Goal: Find specific page/section: Find specific page/section

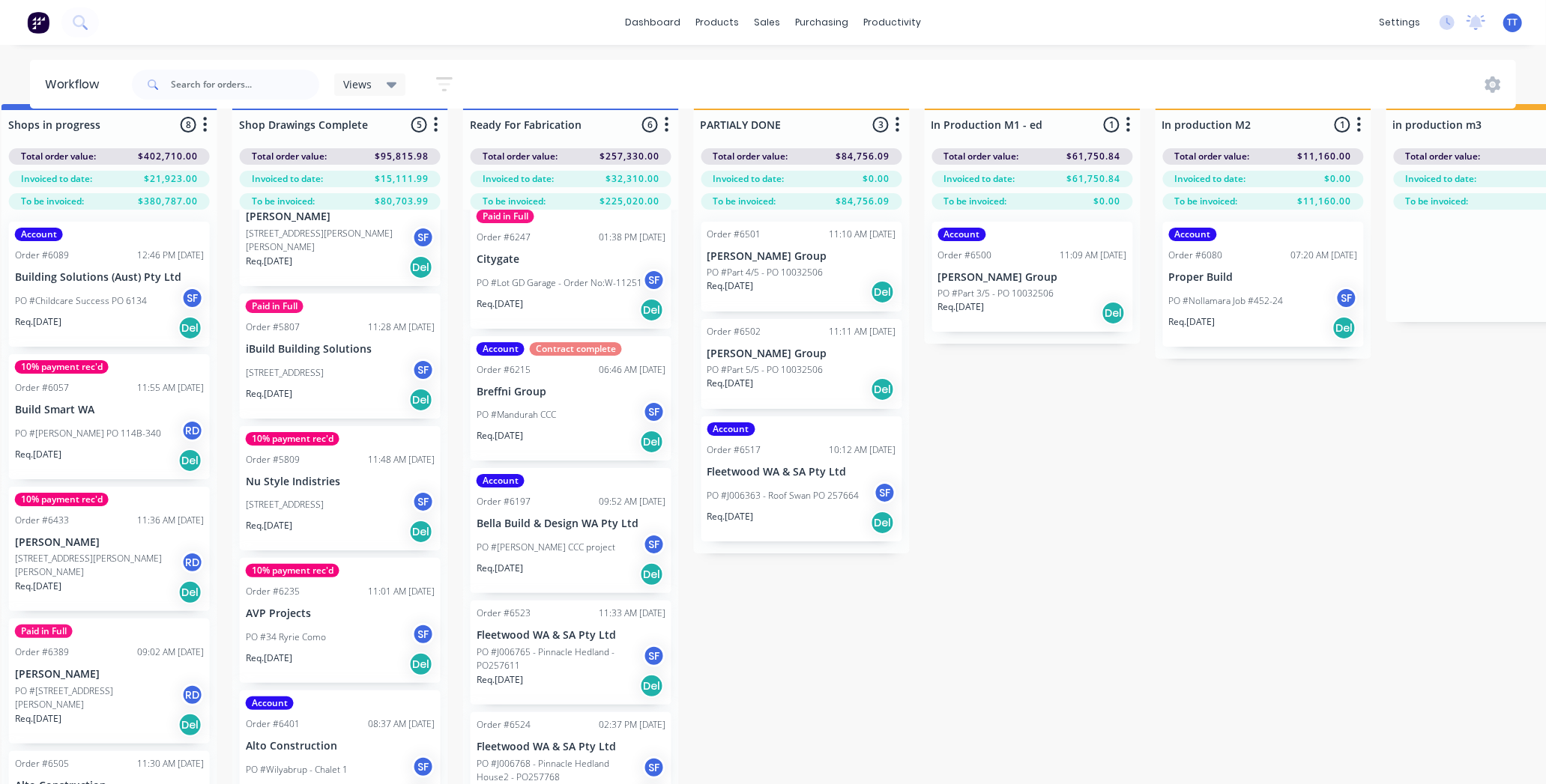
scroll to position [0, 1646]
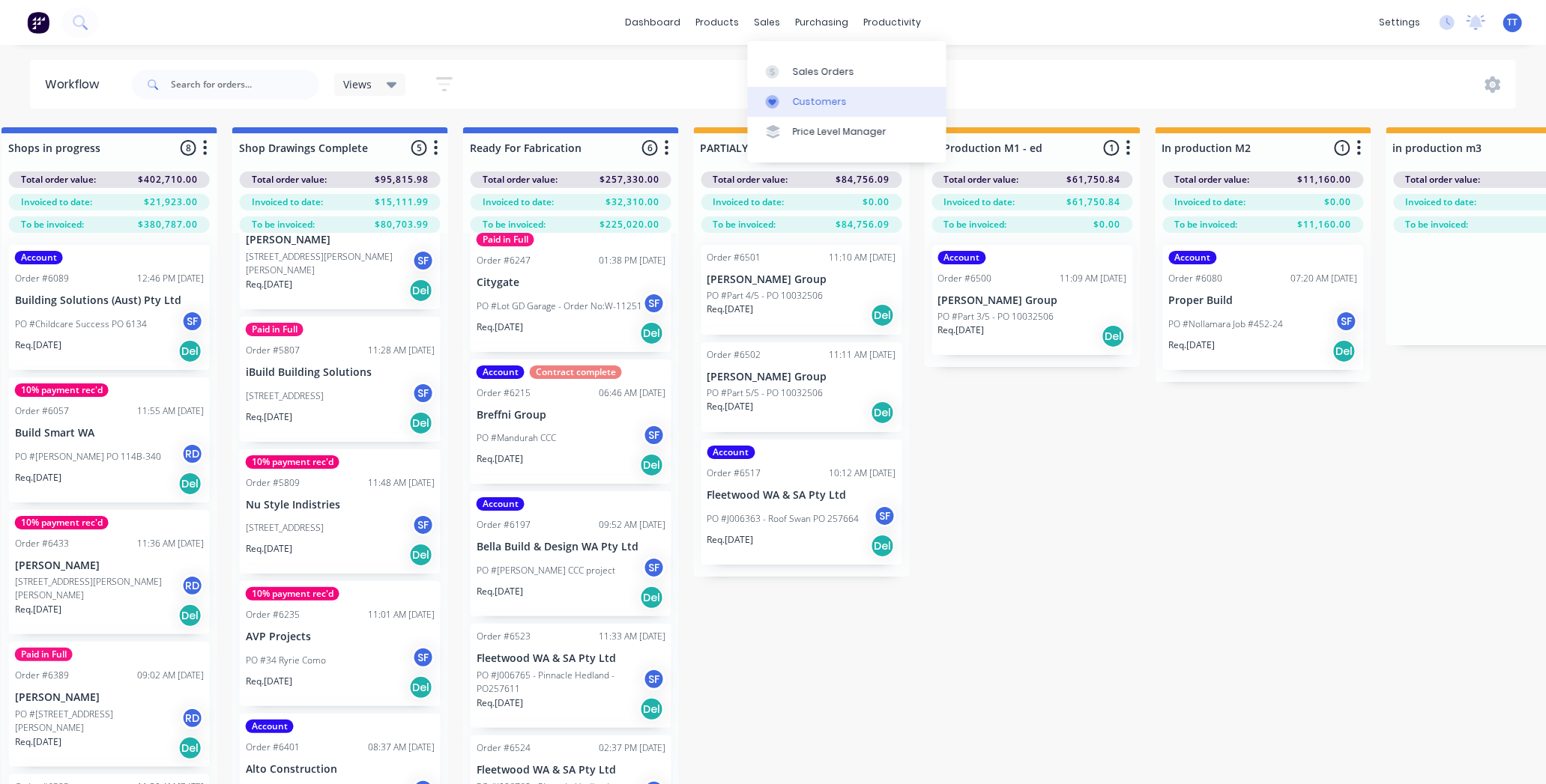
click at [824, 101] on div "Customers" at bounding box center [819, 102] width 54 height 13
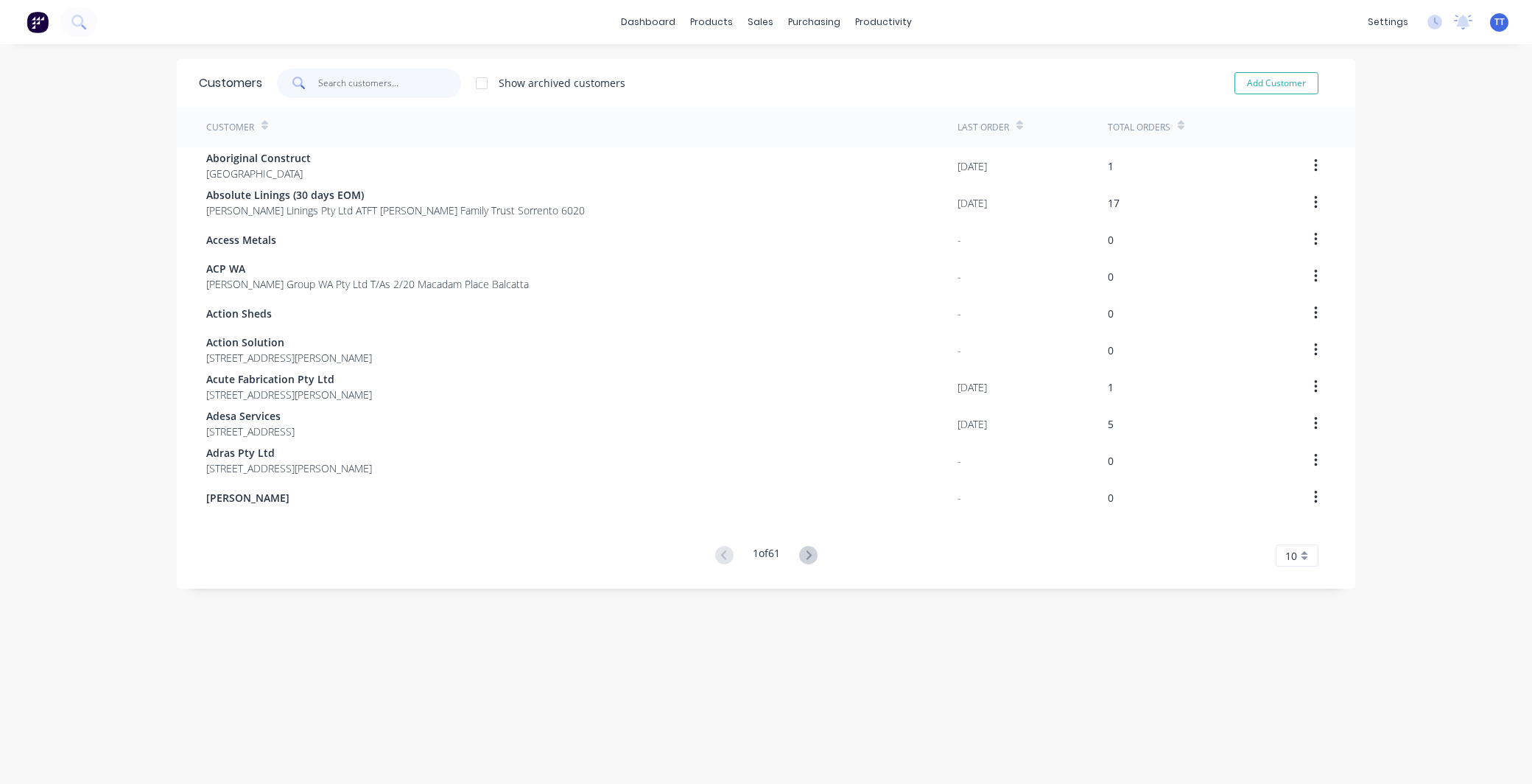
click at [357, 80] on input "text" at bounding box center [390, 84] width 144 height 30
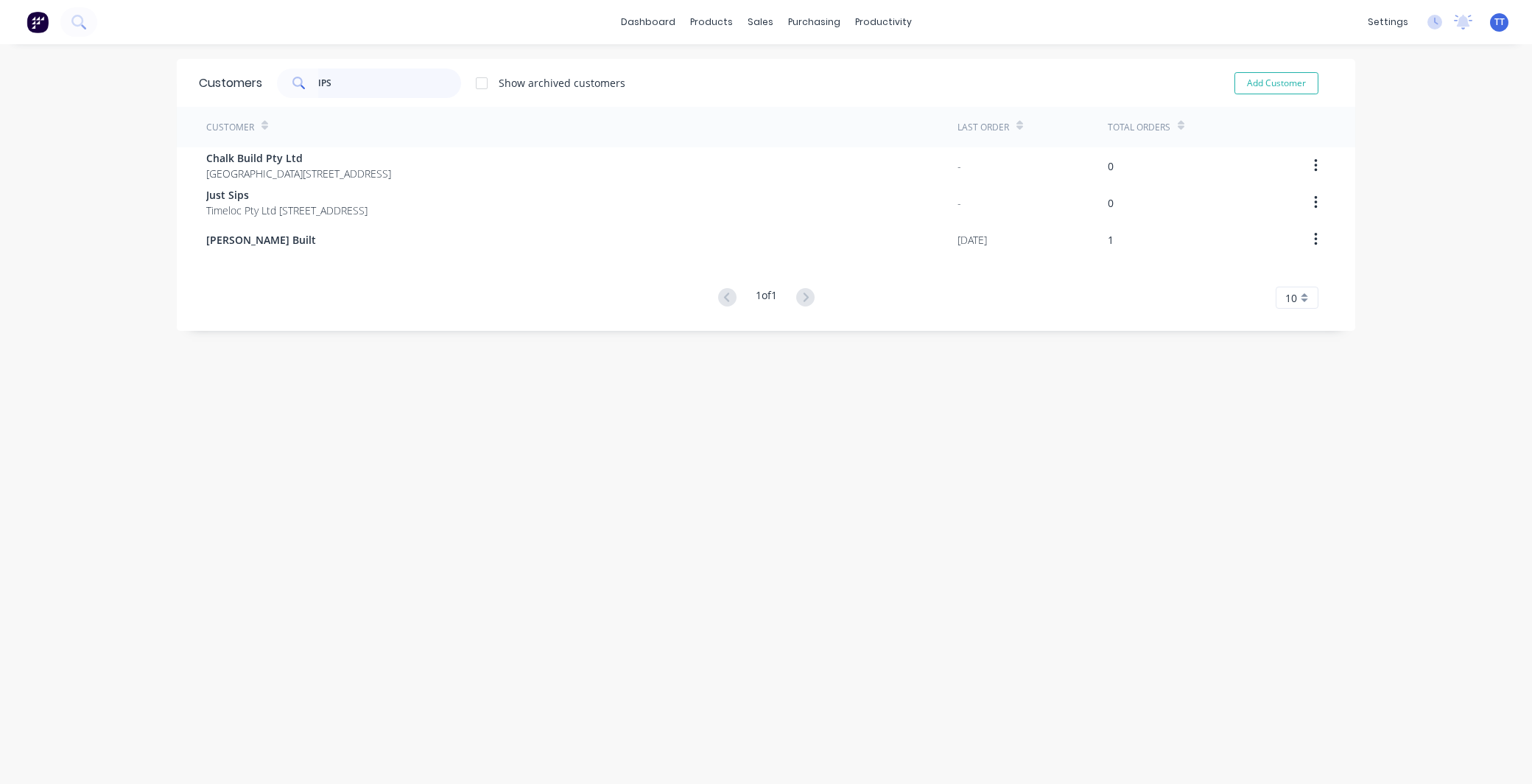
click at [318, 80] on input "IPS" at bounding box center [390, 84] width 144 height 30
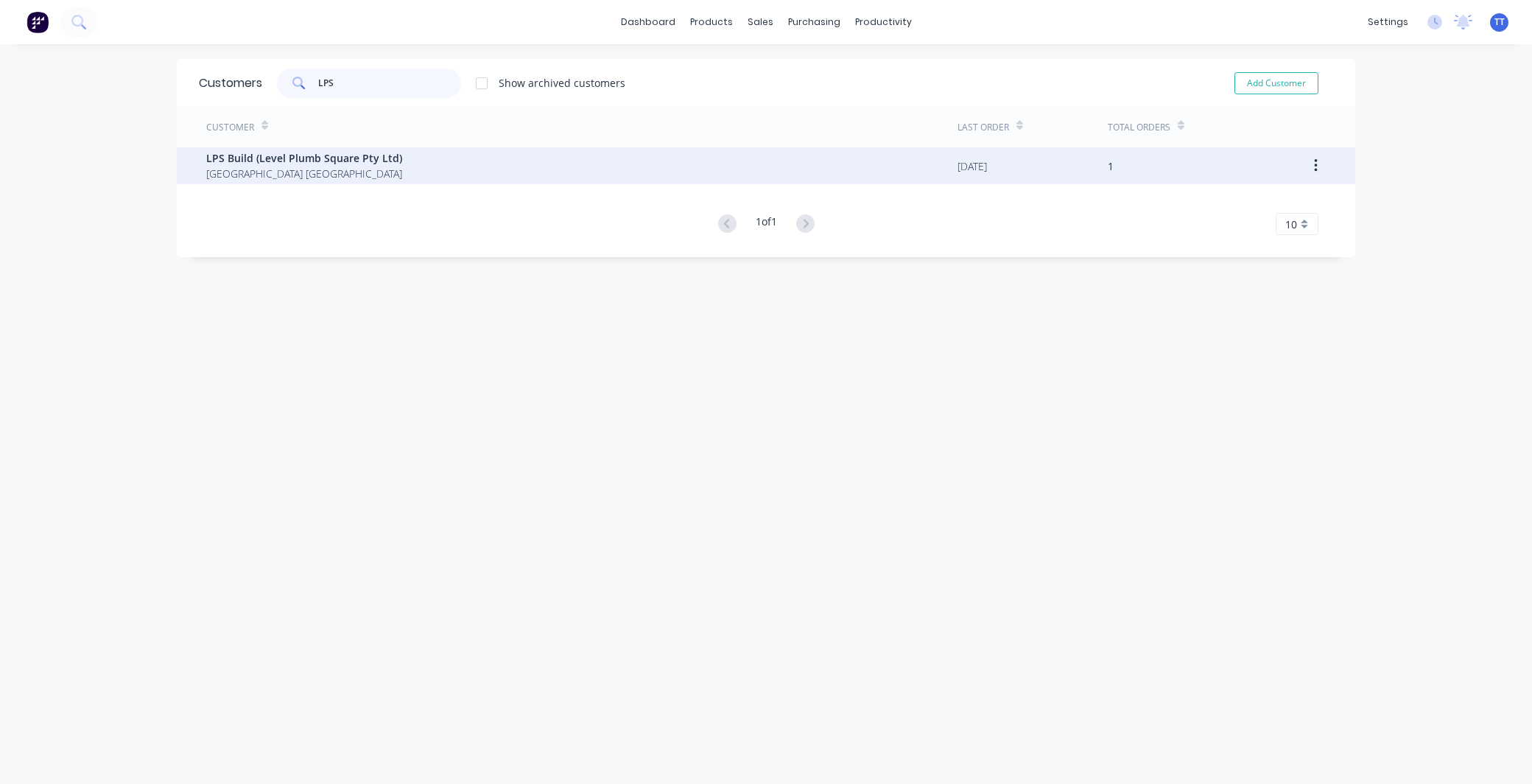
type input "LPS"
click at [349, 152] on span "LPS Build (Level Plumb Square Pty Ltd)" at bounding box center [303, 158] width 196 height 16
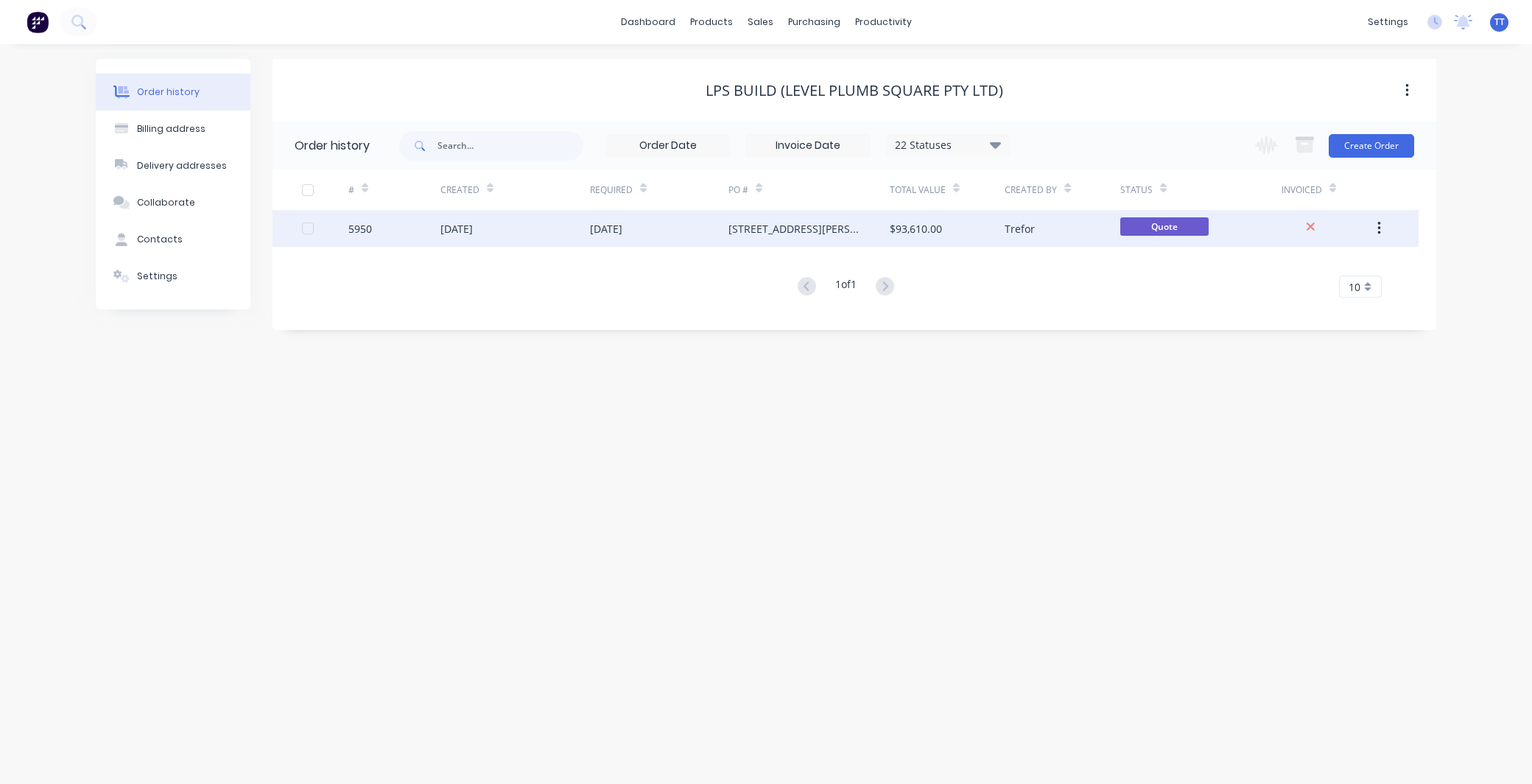
click at [674, 224] on div "[DATE]" at bounding box center [659, 228] width 138 height 37
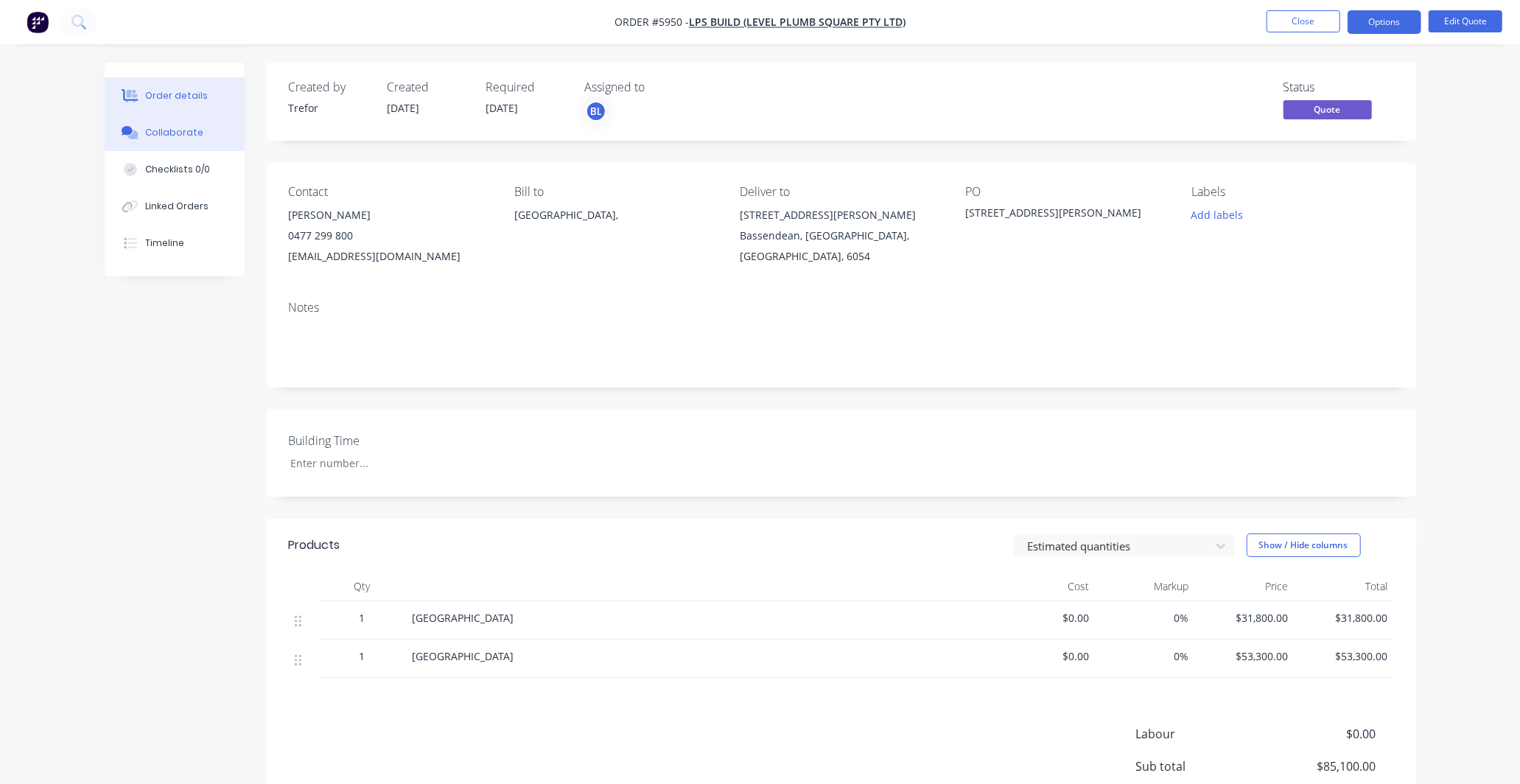
click at [200, 133] on button "Collaborate" at bounding box center [174, 133] width 140 height 37
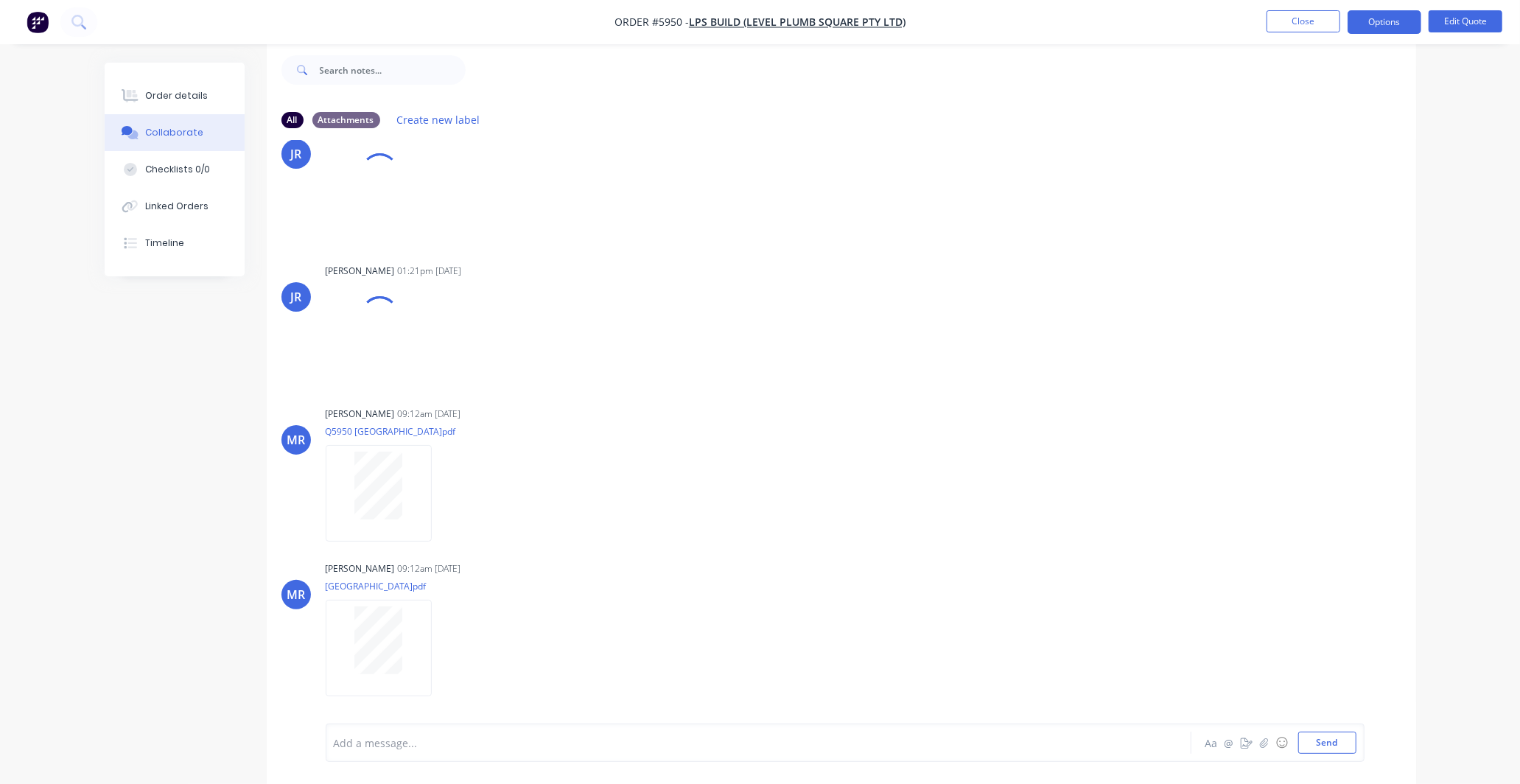
scroll to position [577, 0]
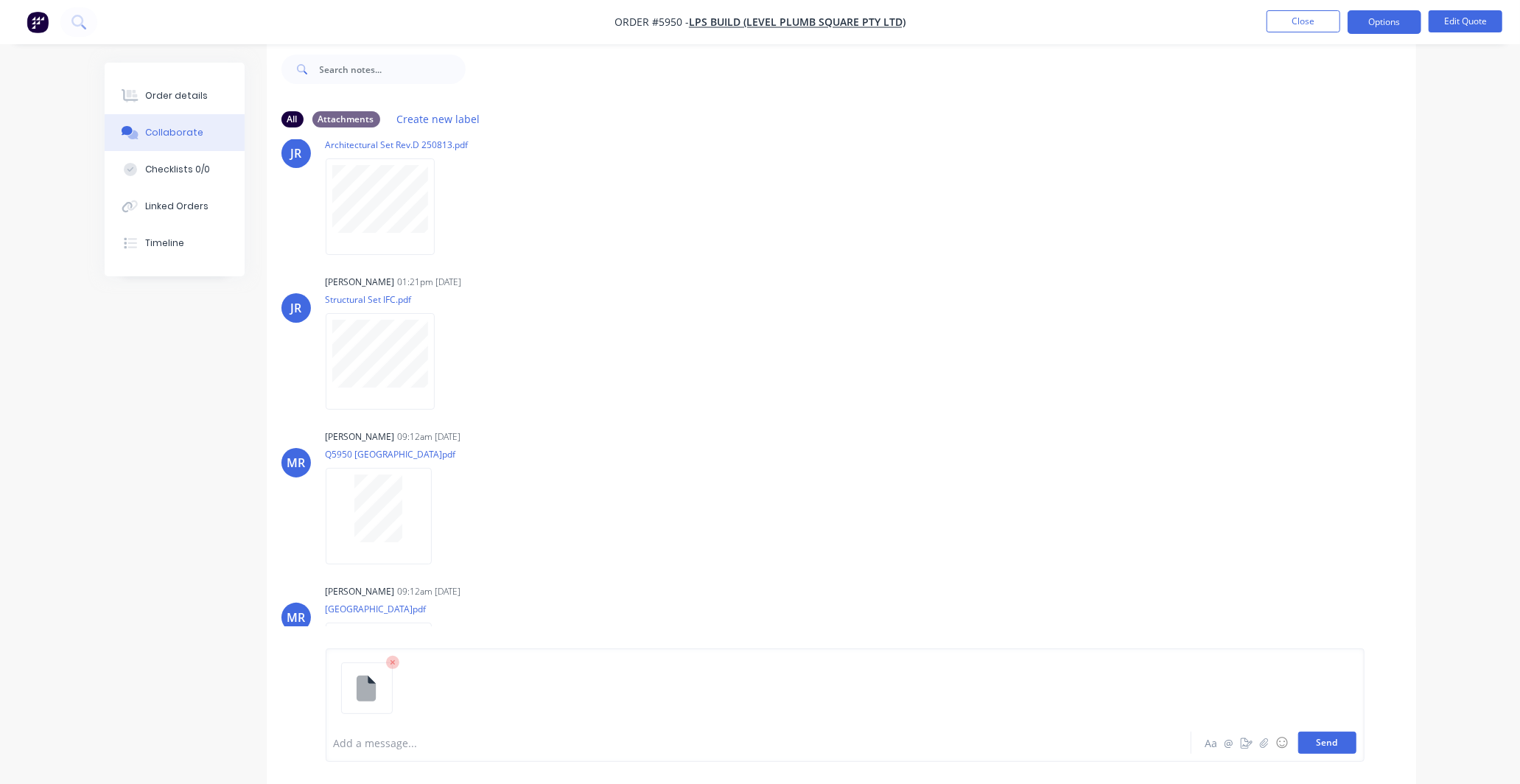
click at [1327, 742] on button "Send" at bounding box center [1327, 742] width 58 height 22
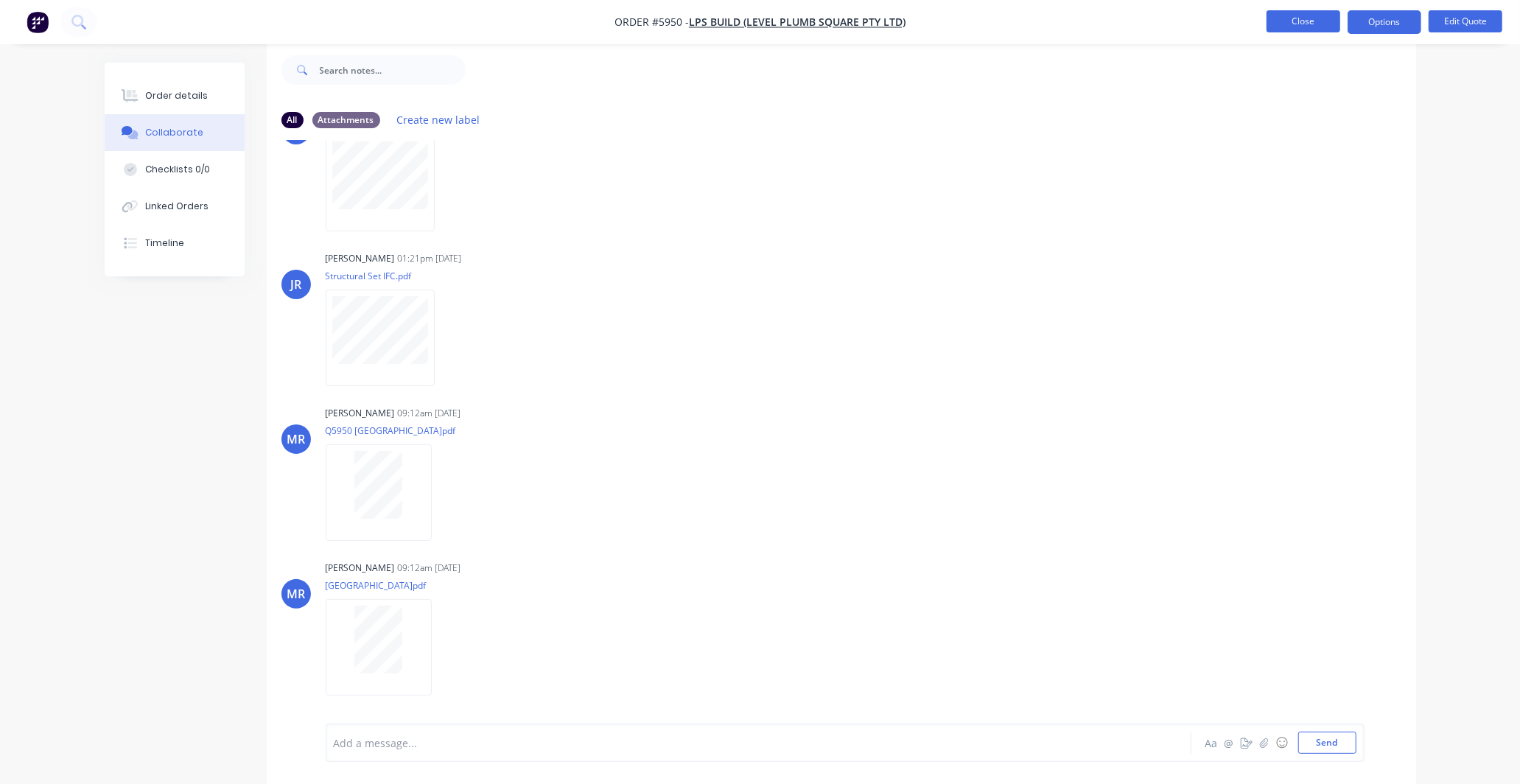
click at [1307, 23] on button "Close" at bounding box center [1303, 21] width 73 height 22
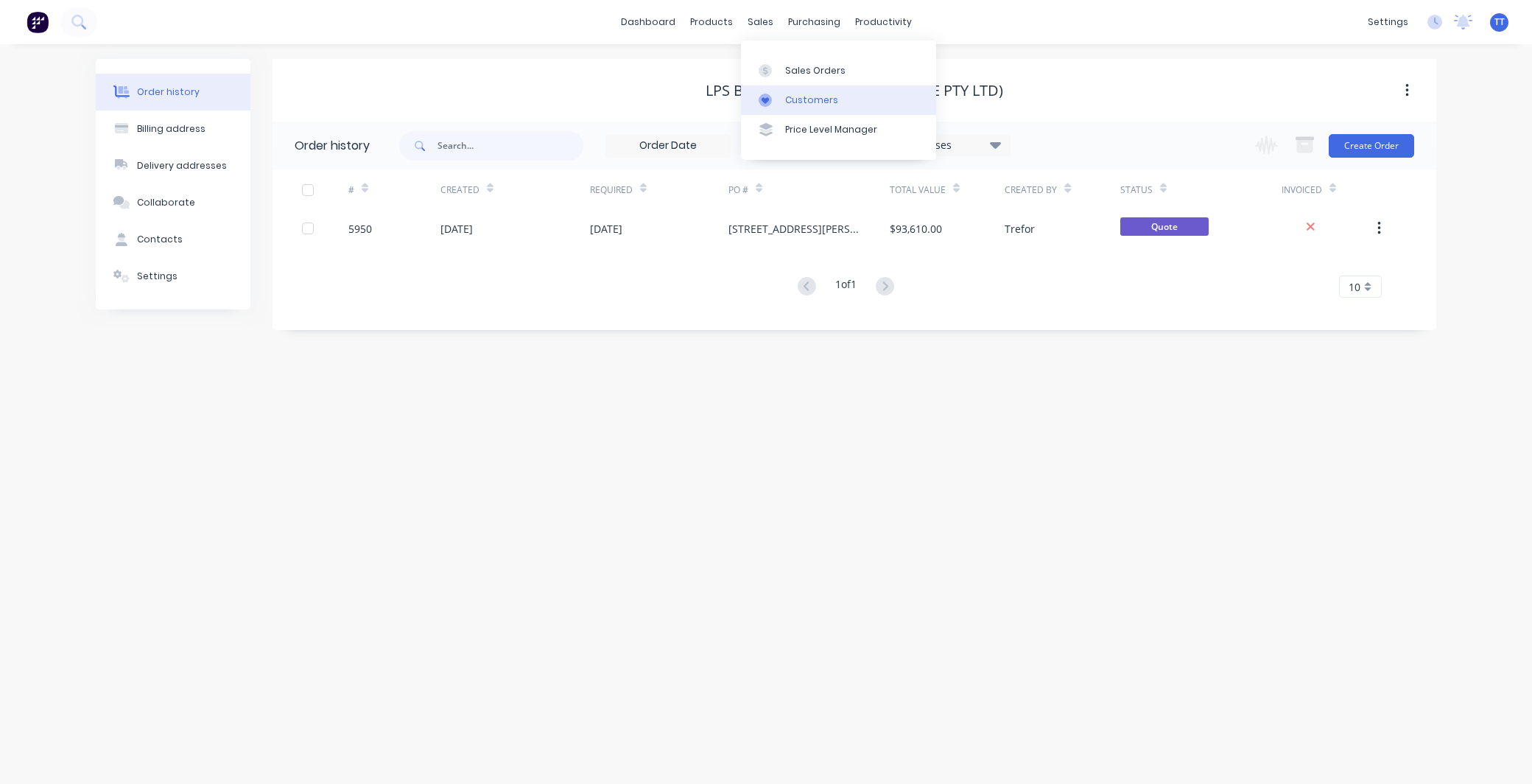
click at [798, 96] on div "Customers" at bounding box center [811, 100] width 53 height 13
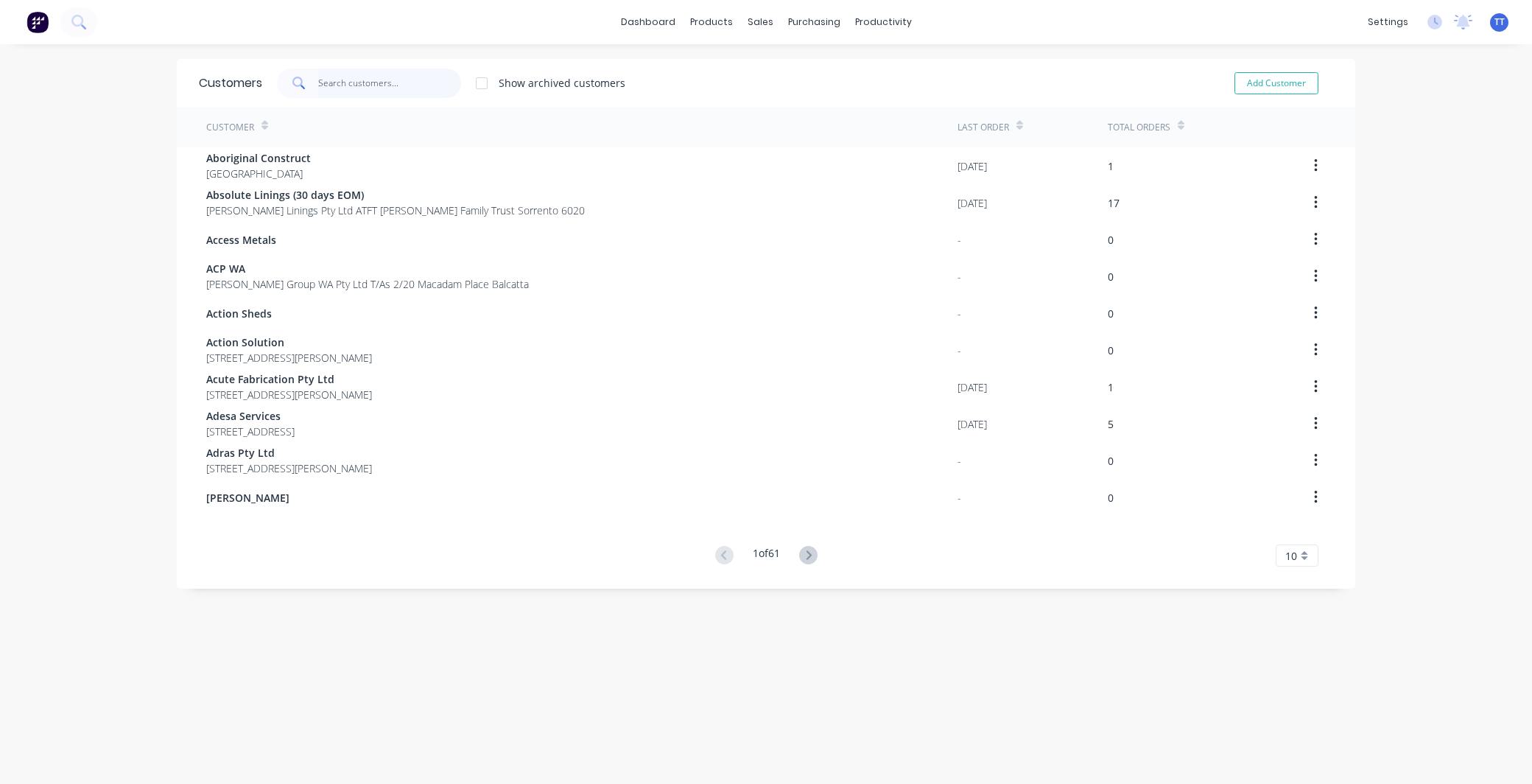
click at [344, 80] on input "text" at bounding box center [390, 84] width 144 height 30
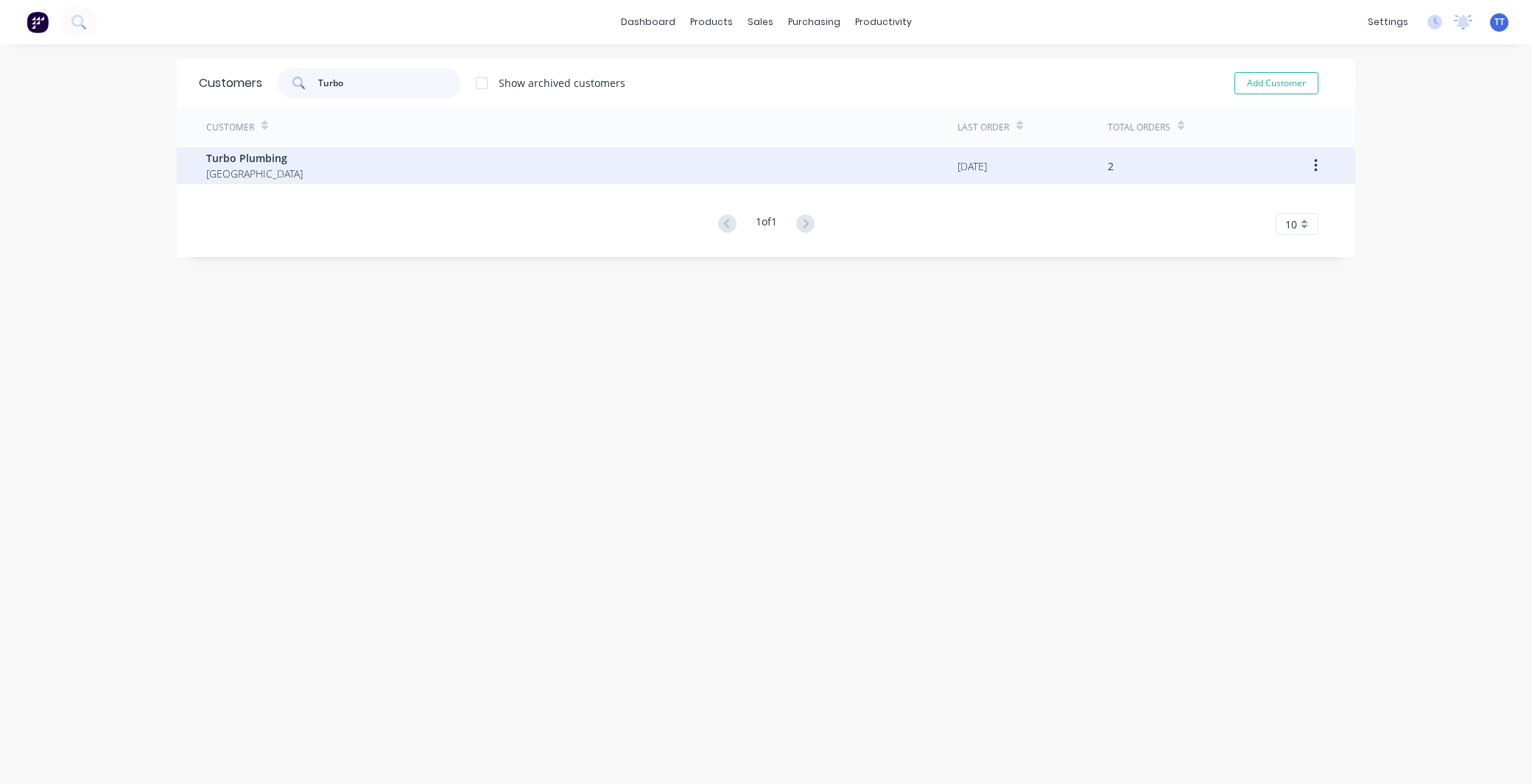
type input "Turbo"
click at [297, 156] on div "Turbo Plumbing [GEOGRAPHIC_DATA]" at bounding box center [582, 166] width 752 height 37
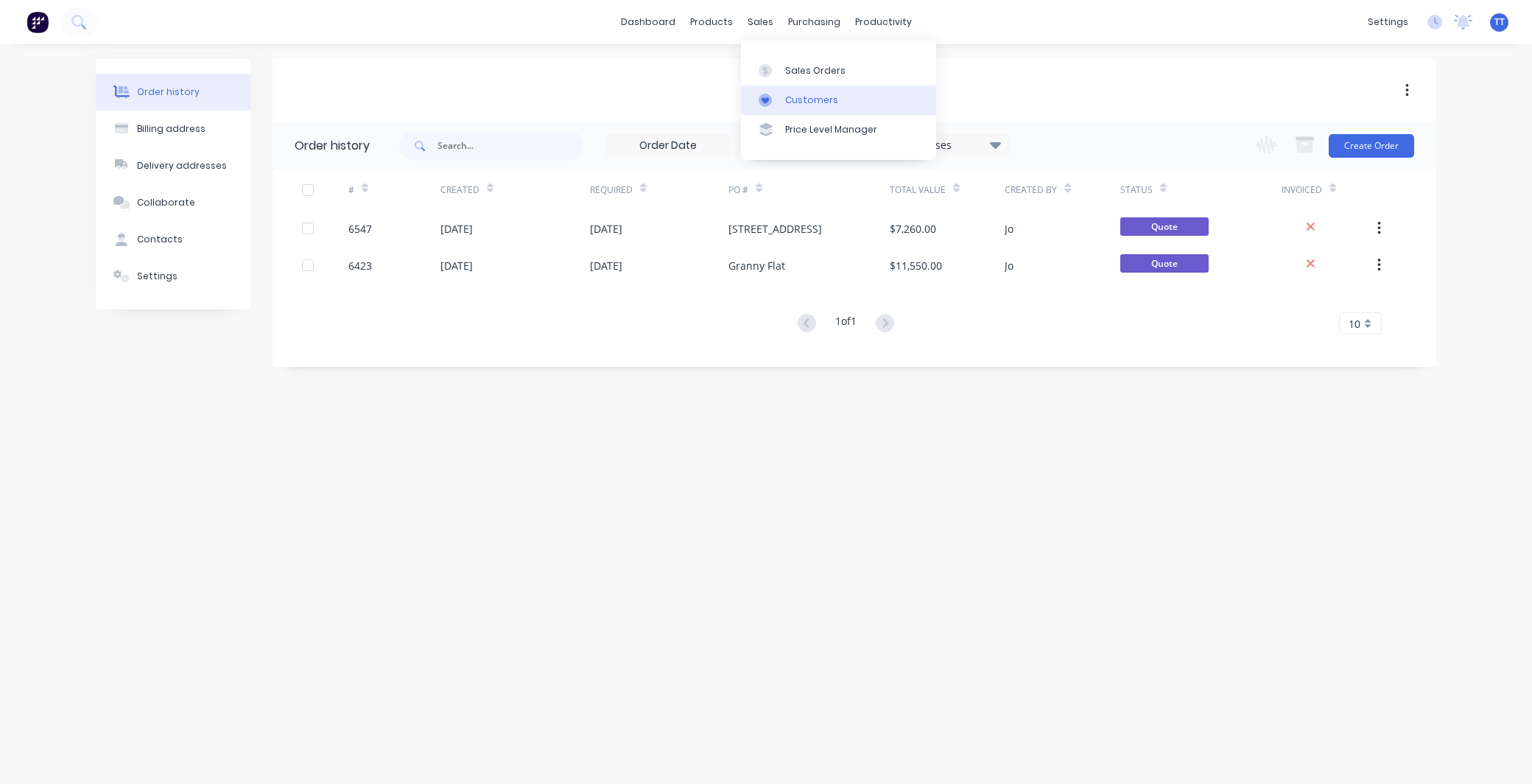
click at [804, 98] on div "Customers" at bounding box center [811, 100] width 53 height 13
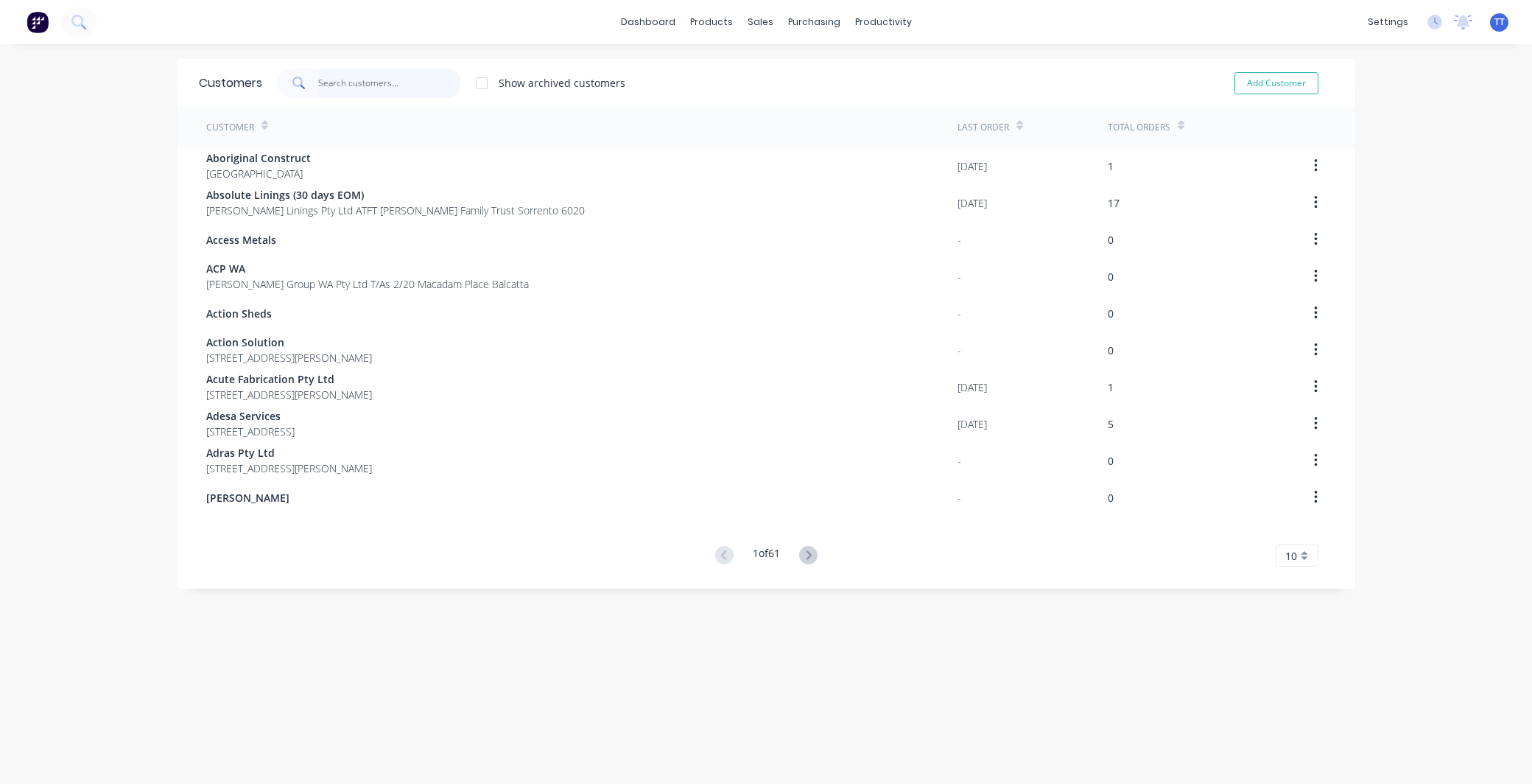
click at [333, 80] on input "text" at bounding box center [390, 84] width 144 height 30
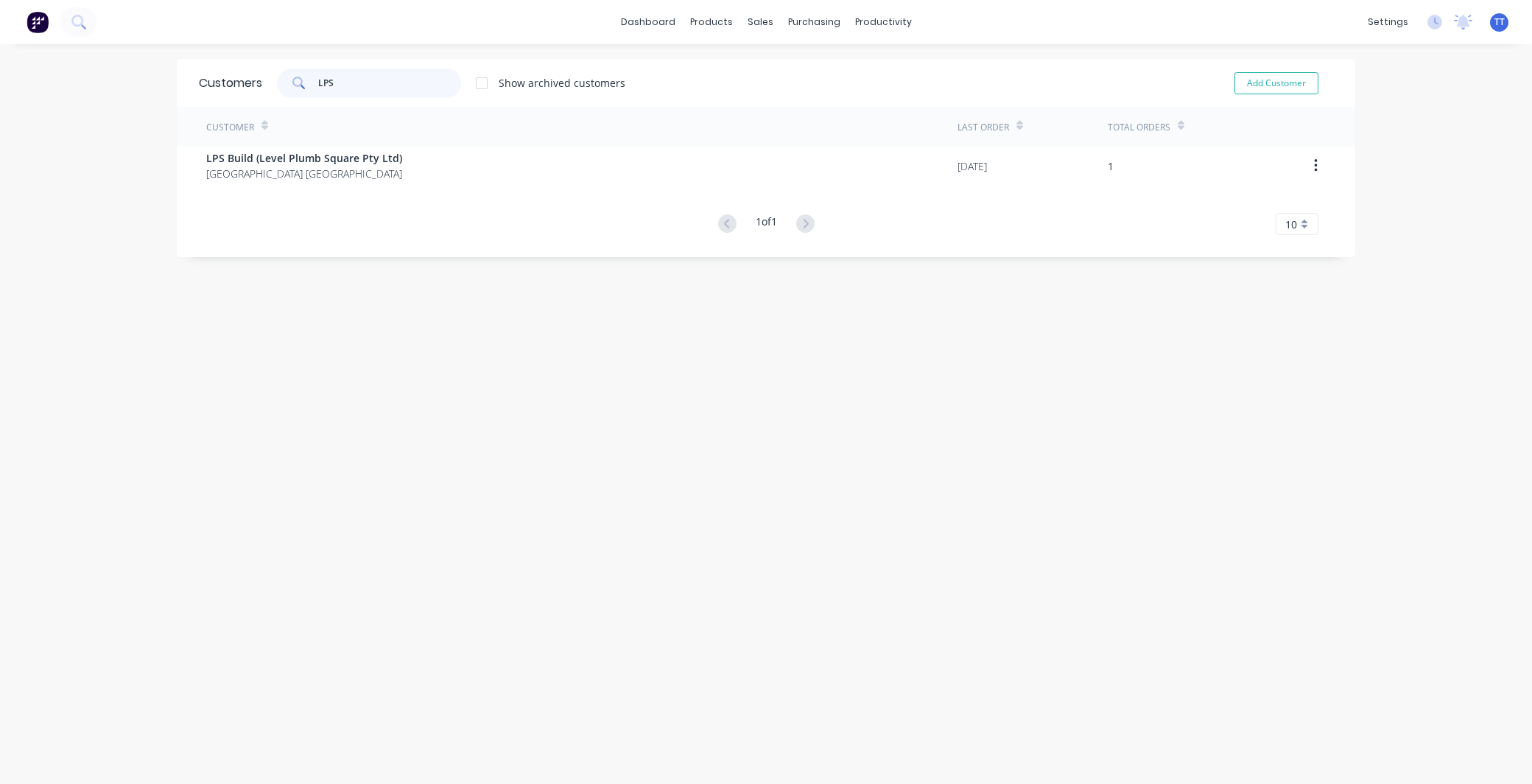
type input "LPS"
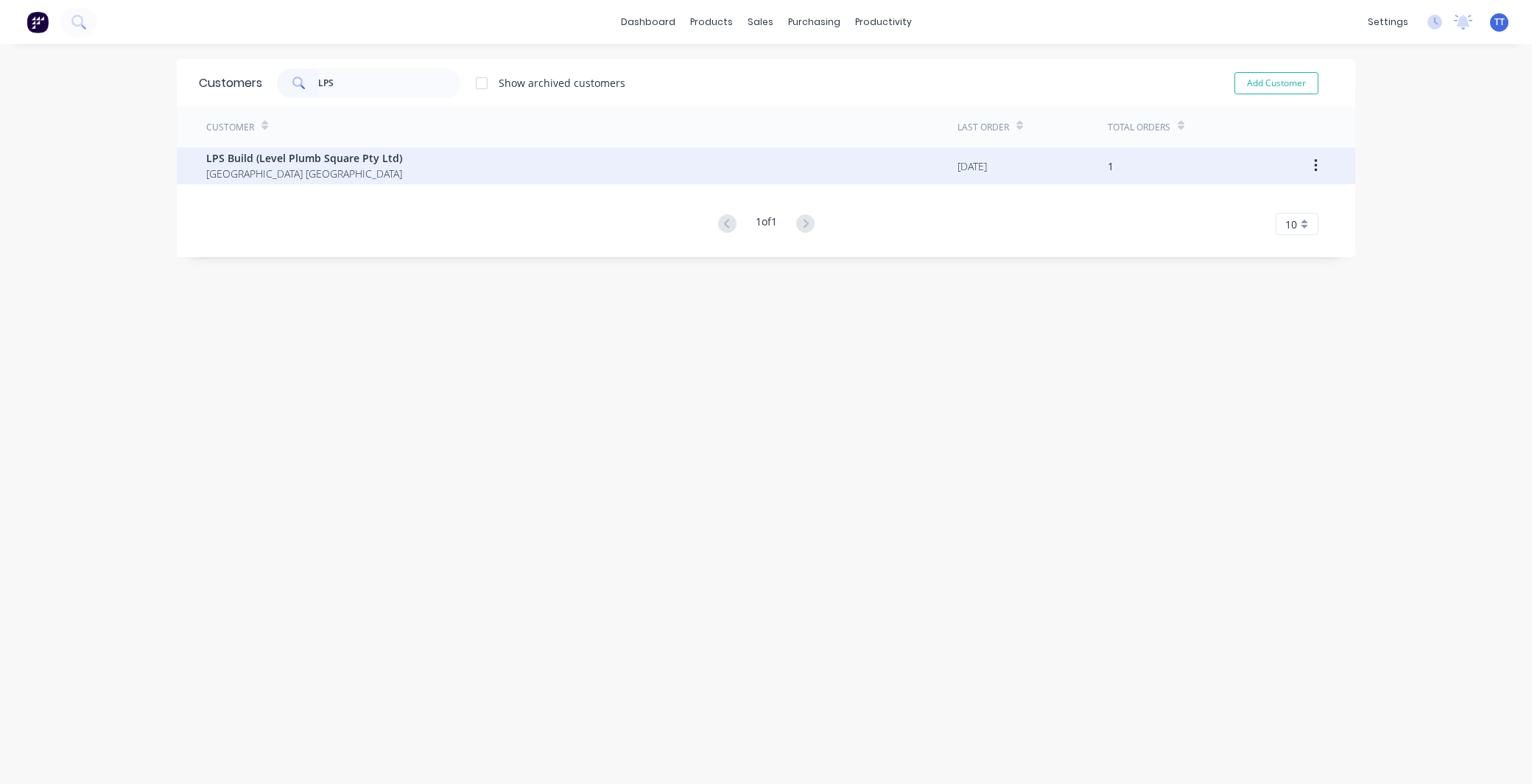
click at [328, 164] on span "LPS Build (Level Plumb Square Pty Ltd)" at bounding box center [303, 158] width 196 height 16
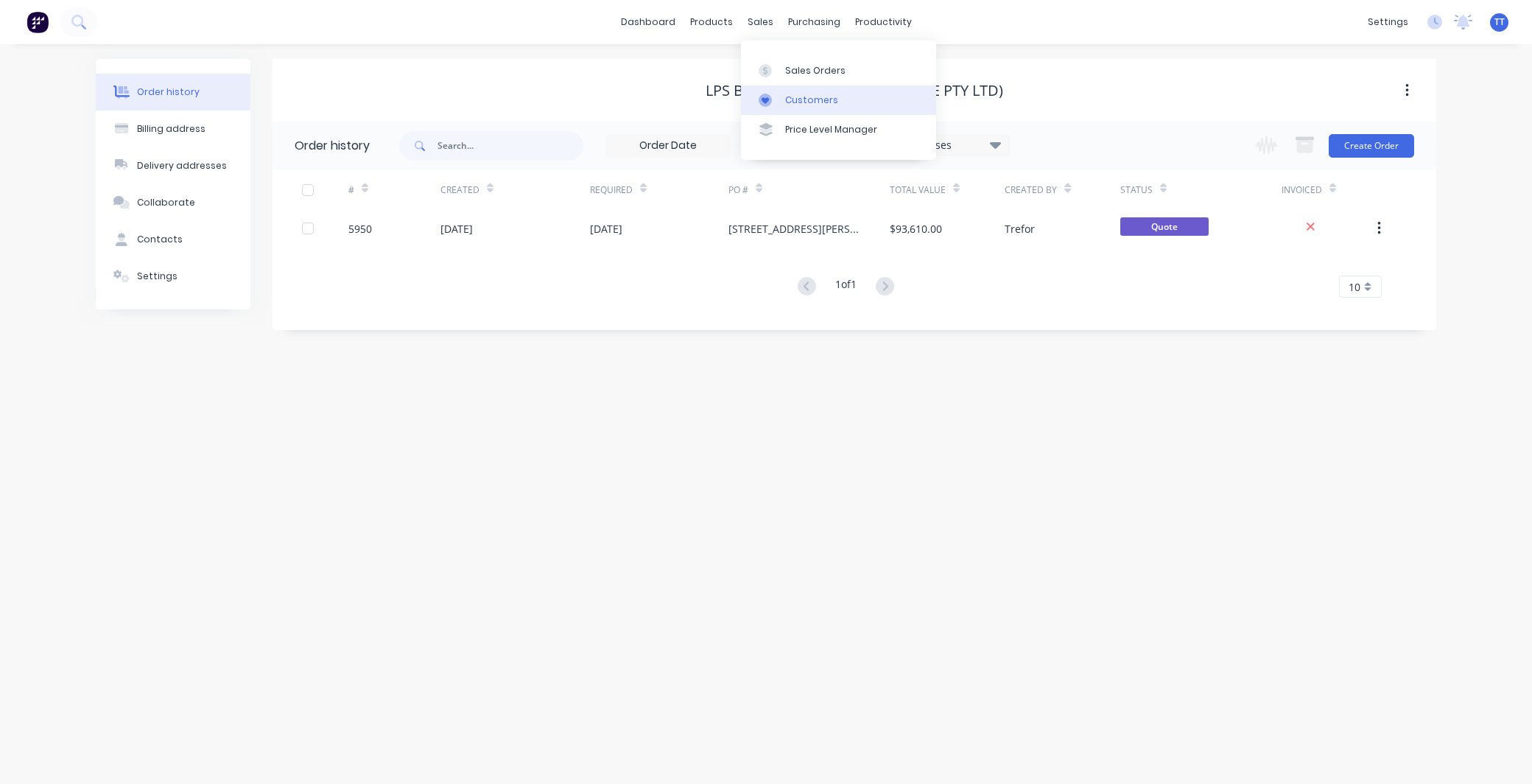
click at [804, 97] on div "Customers" at bounding box center [811, 100] width 53 height 13
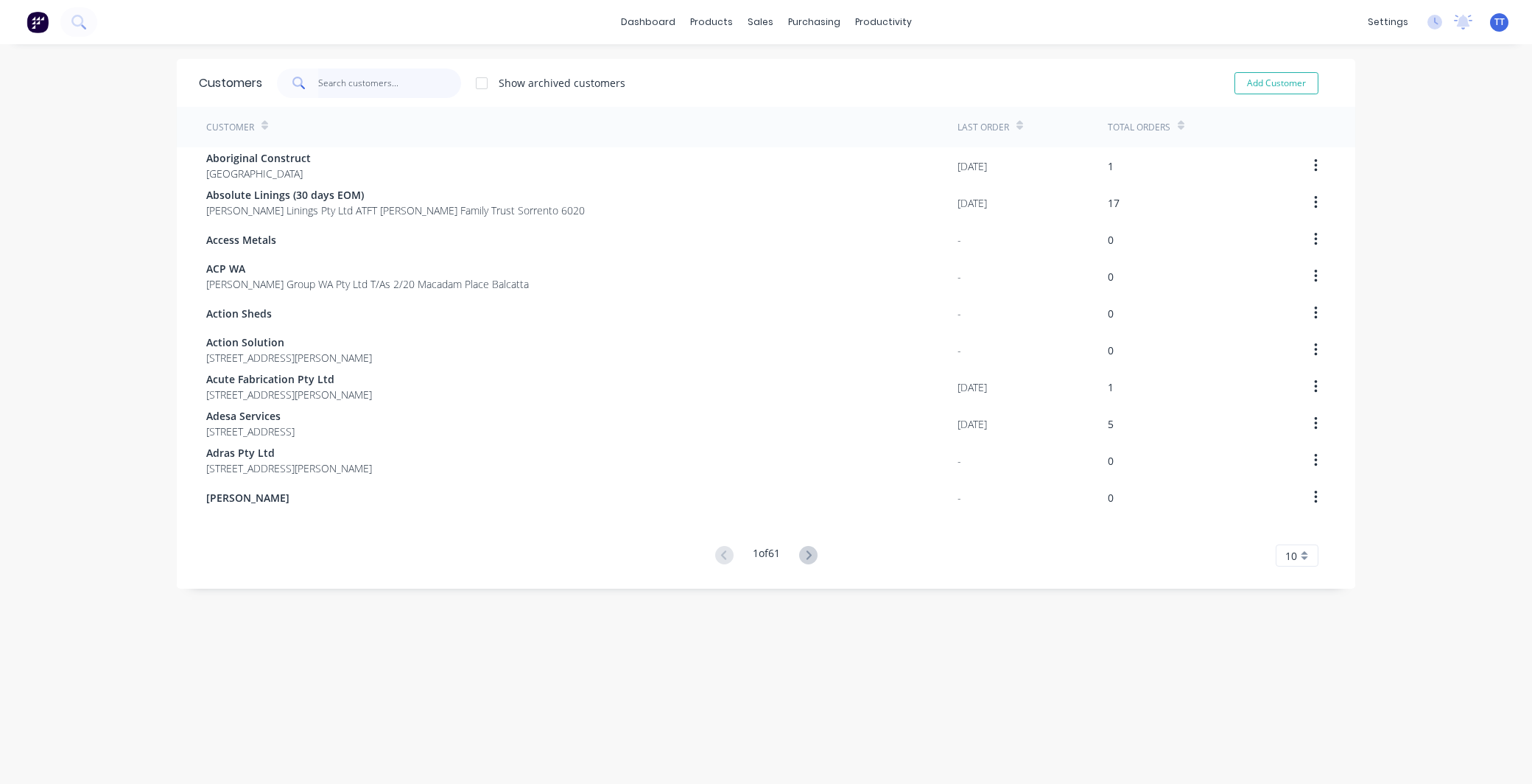
click at [393, 84] on input "text" at bounding box center [390, 84] width 144 height 30
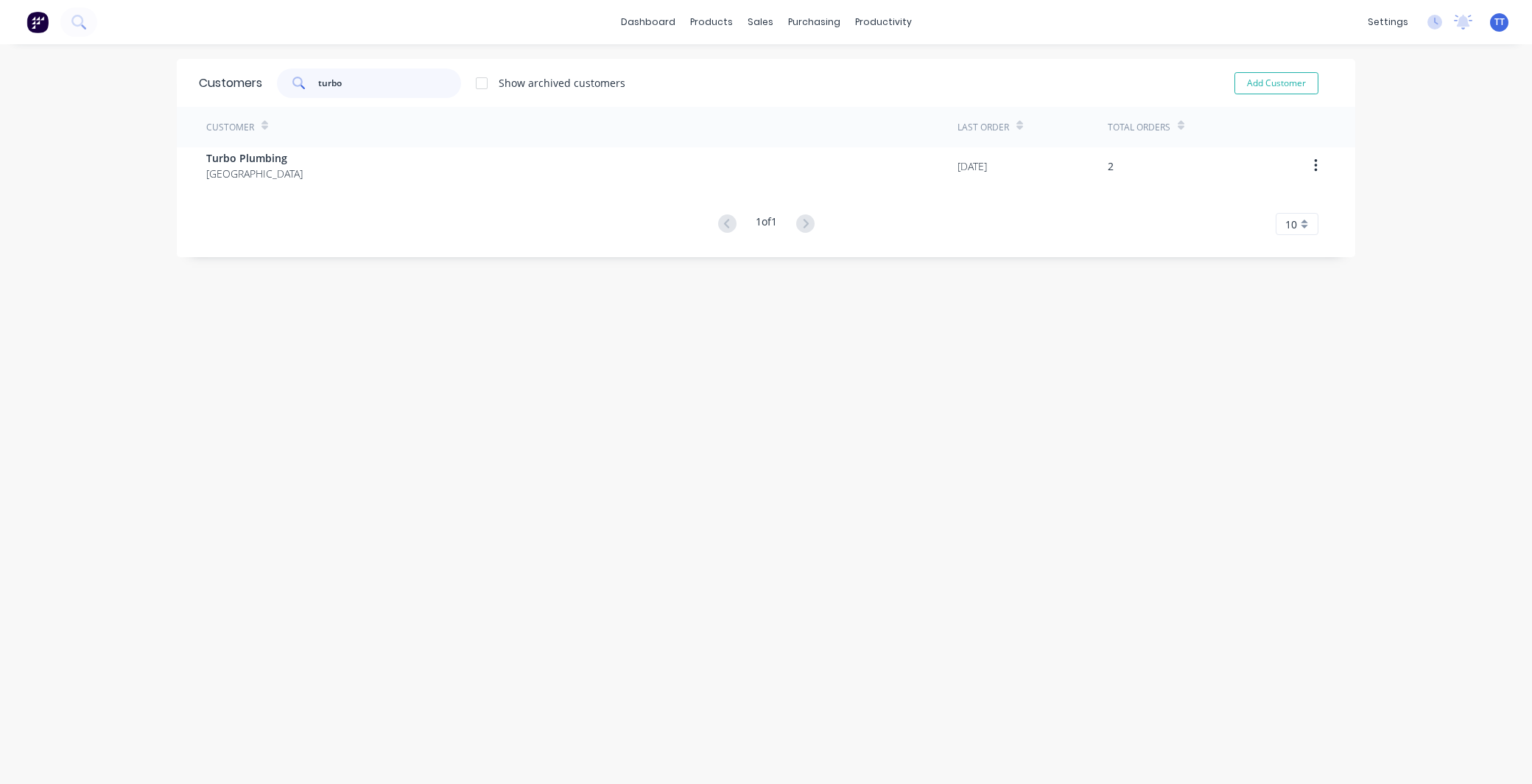
type input "turbo"
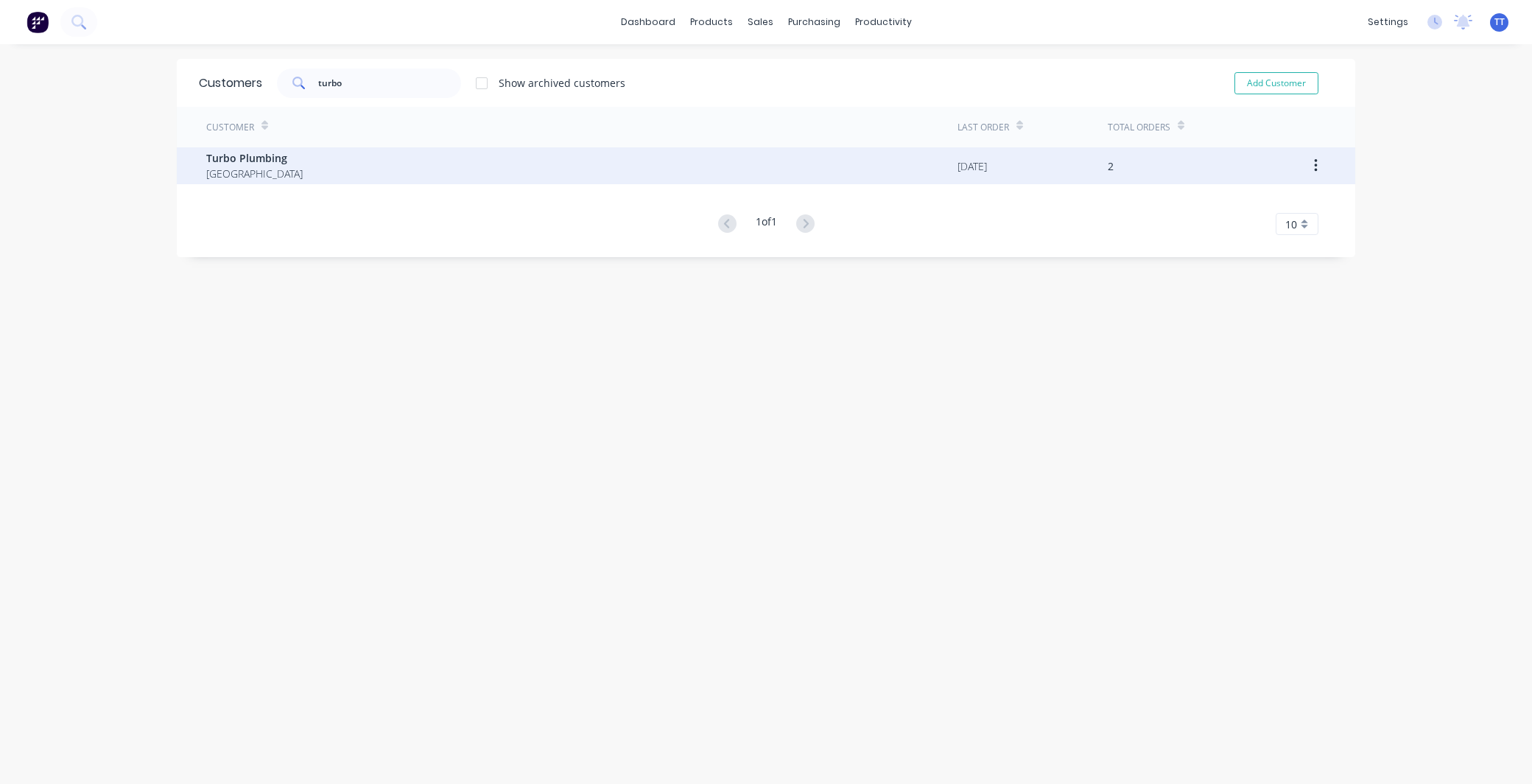
click at [318, 161] on div "Turbo Plumbing [GEOGRAPHIC_DATA]" at bounding box center [582, 166] width 752 height 37
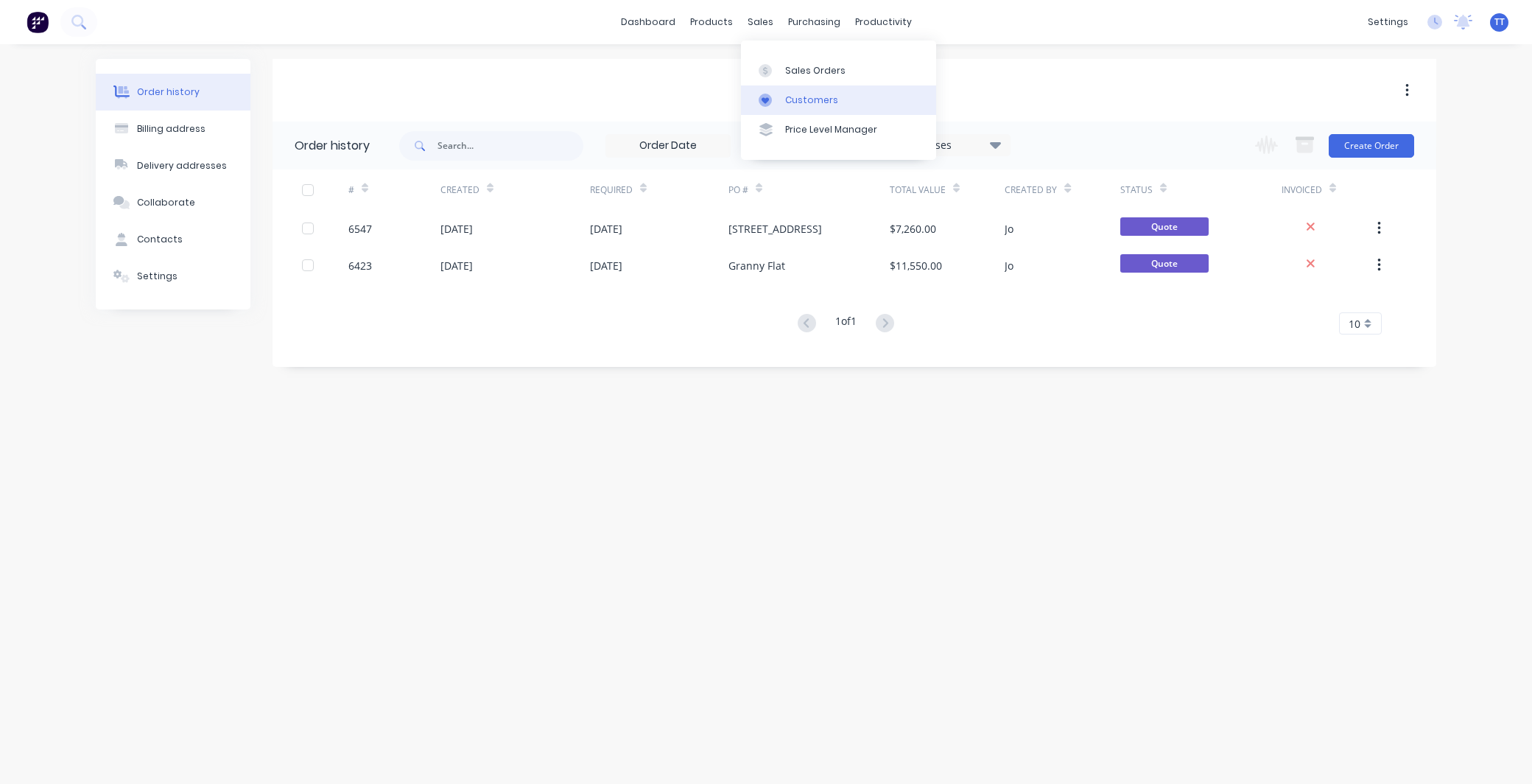
click at [799, 98] on div "Customers" at bounding box center [811, 100] width 53 height 13
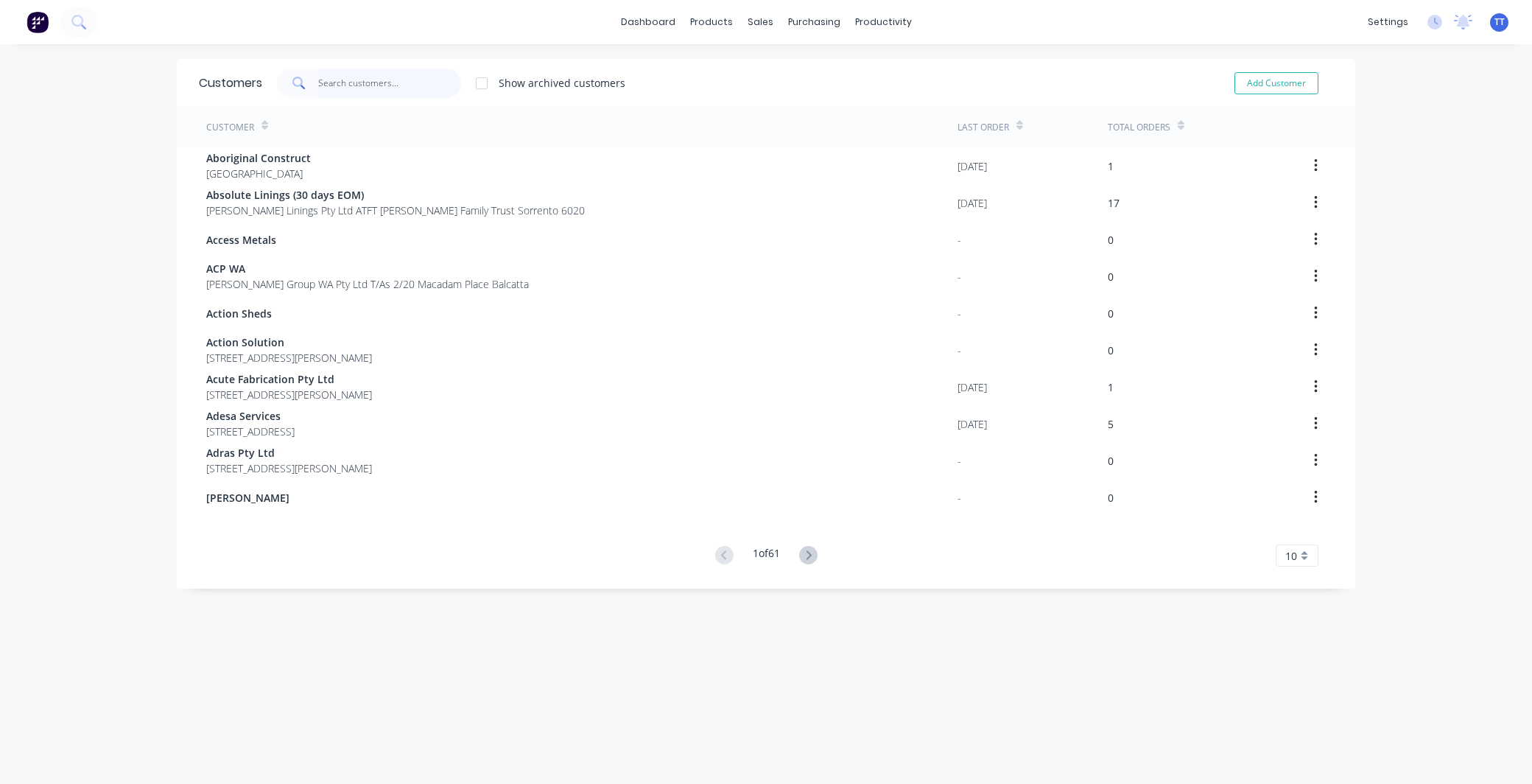
click at [361, 84] on input "text" at bounding box center [390, 84] width 144 height 30
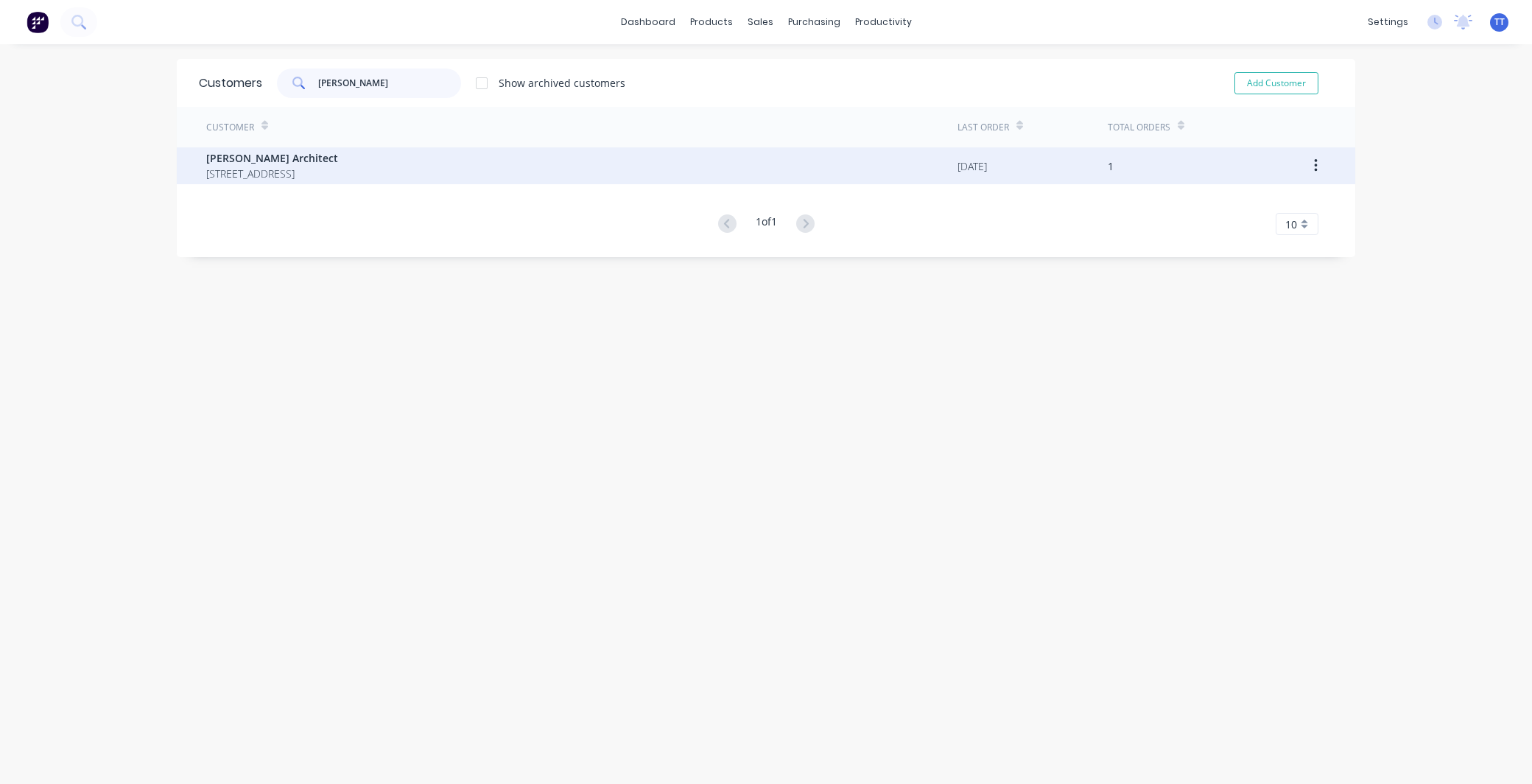
type input "[PERSON_NAME]"
click at [263, 162] on span "[PERSON_NAME] Architect" at bounding box center [272, 158] width 132 height 16
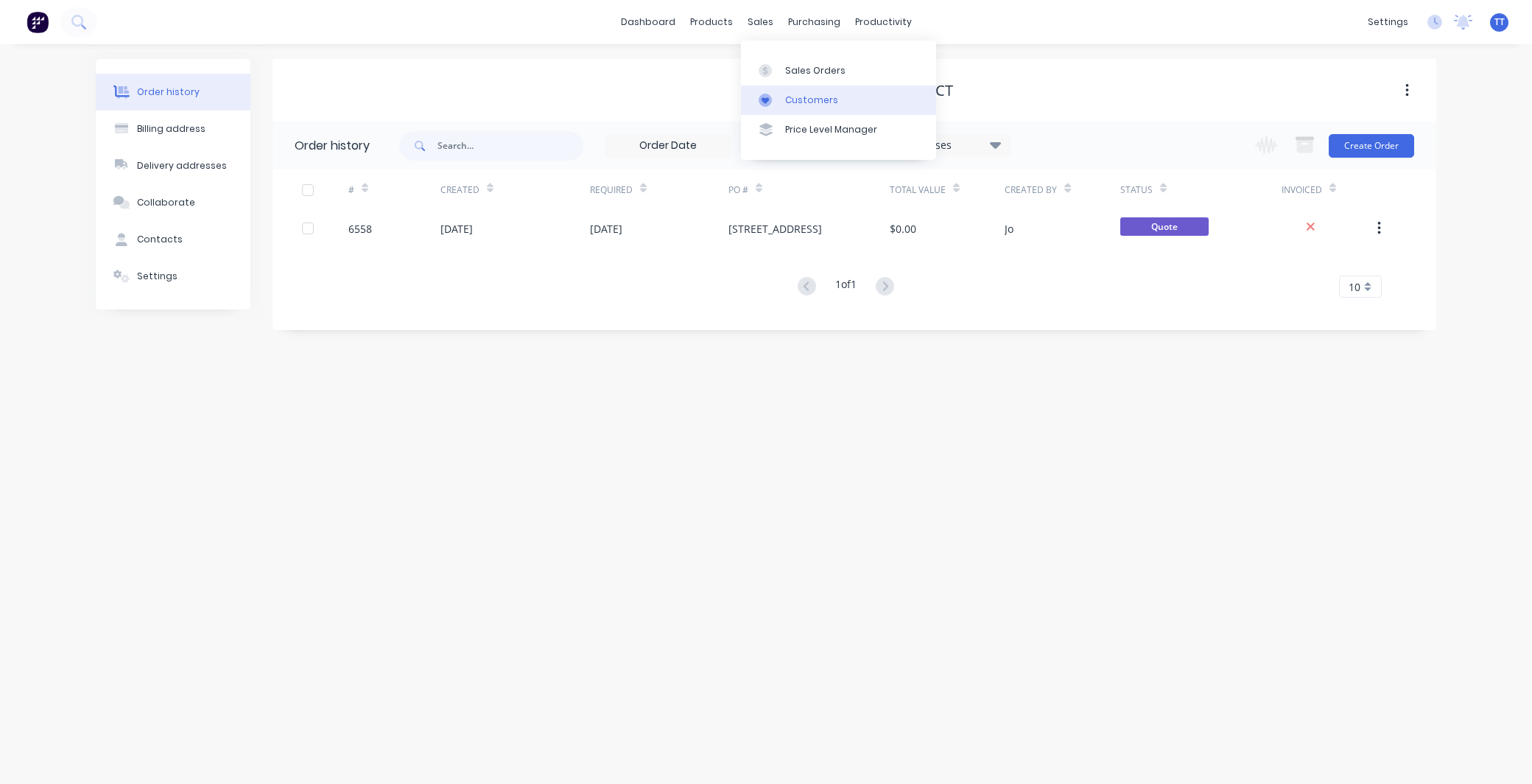
click at [799, 98] on div "Customers" at bounding box center [811, 100] width 53 height 13
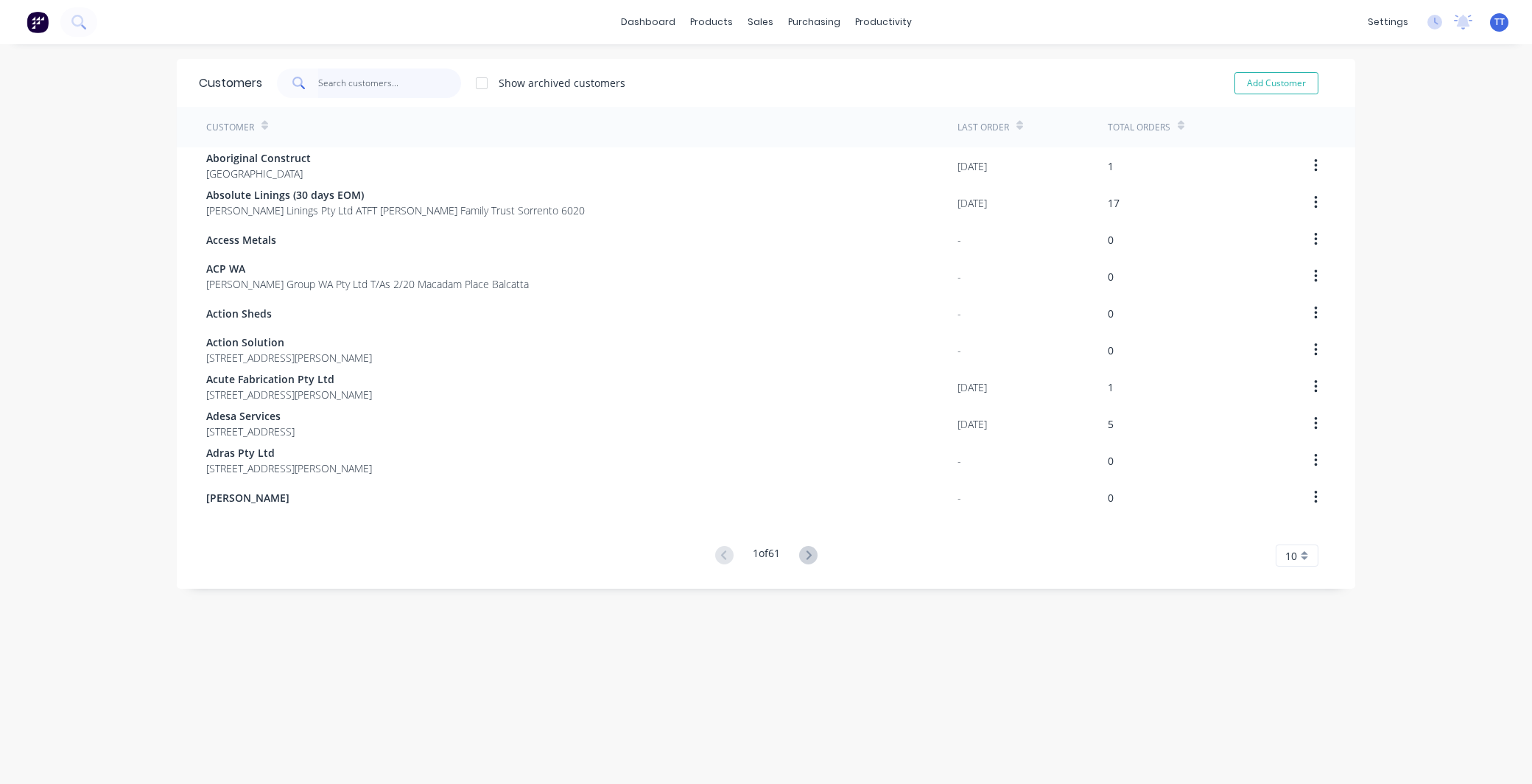
click at [349, 79] on input "text" at bounding box center [390, 84] width 144 height 30
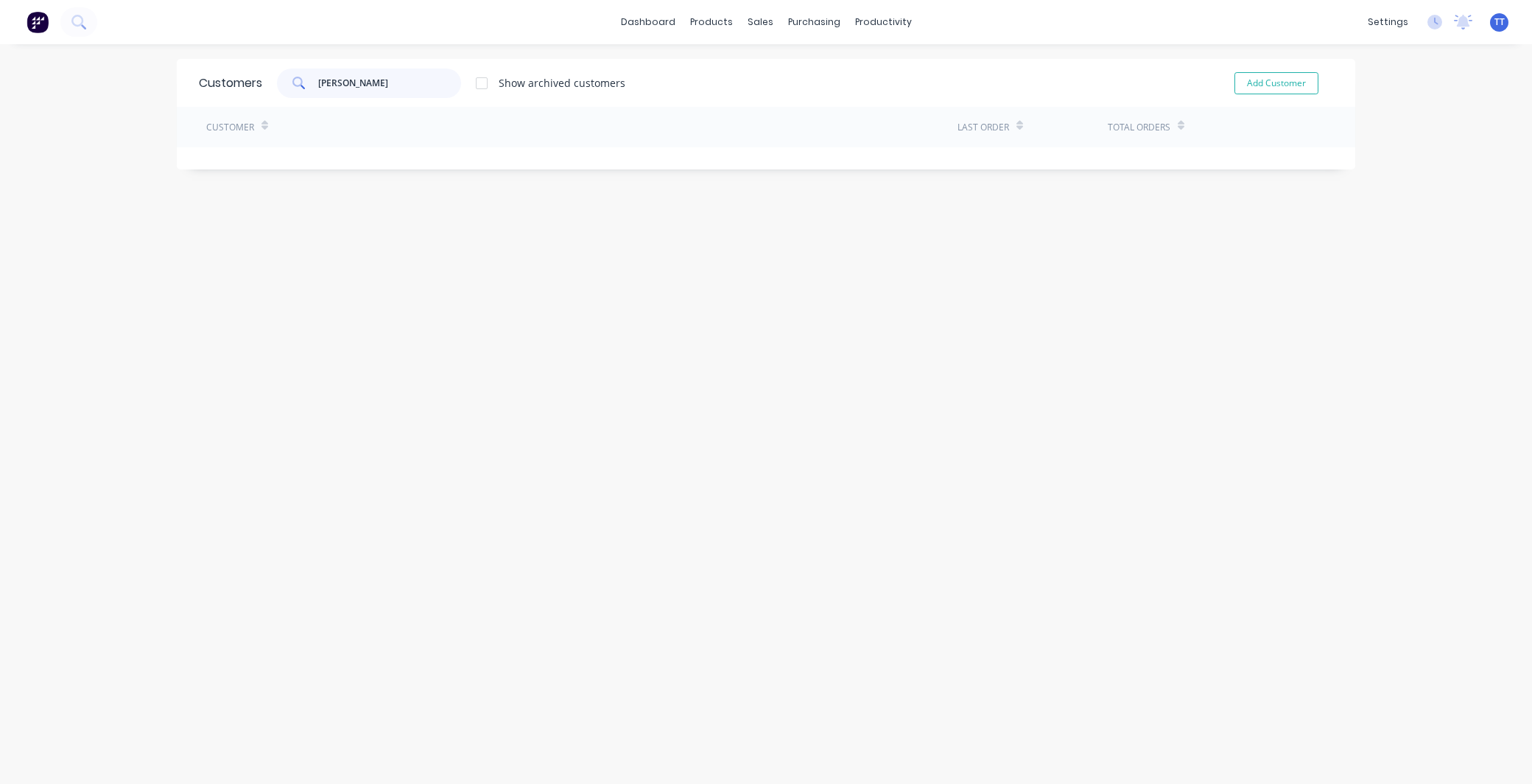
drag, startPoint x: 341, startPoint y: 84, endPoint x: 283, endPoint y: 84, distance: 58.0
click at [283, 84] on div "[PERSON_NAME]" at bounding box center [369, 84] width 184 height 30
drag, startPoint x: 351, startPoint y: 81, endPoint x: 286, endPoint y: 80, distance: 65.0
click at [286, 80] on div "parry" at bounding box center [369, 84] width 184 height 30
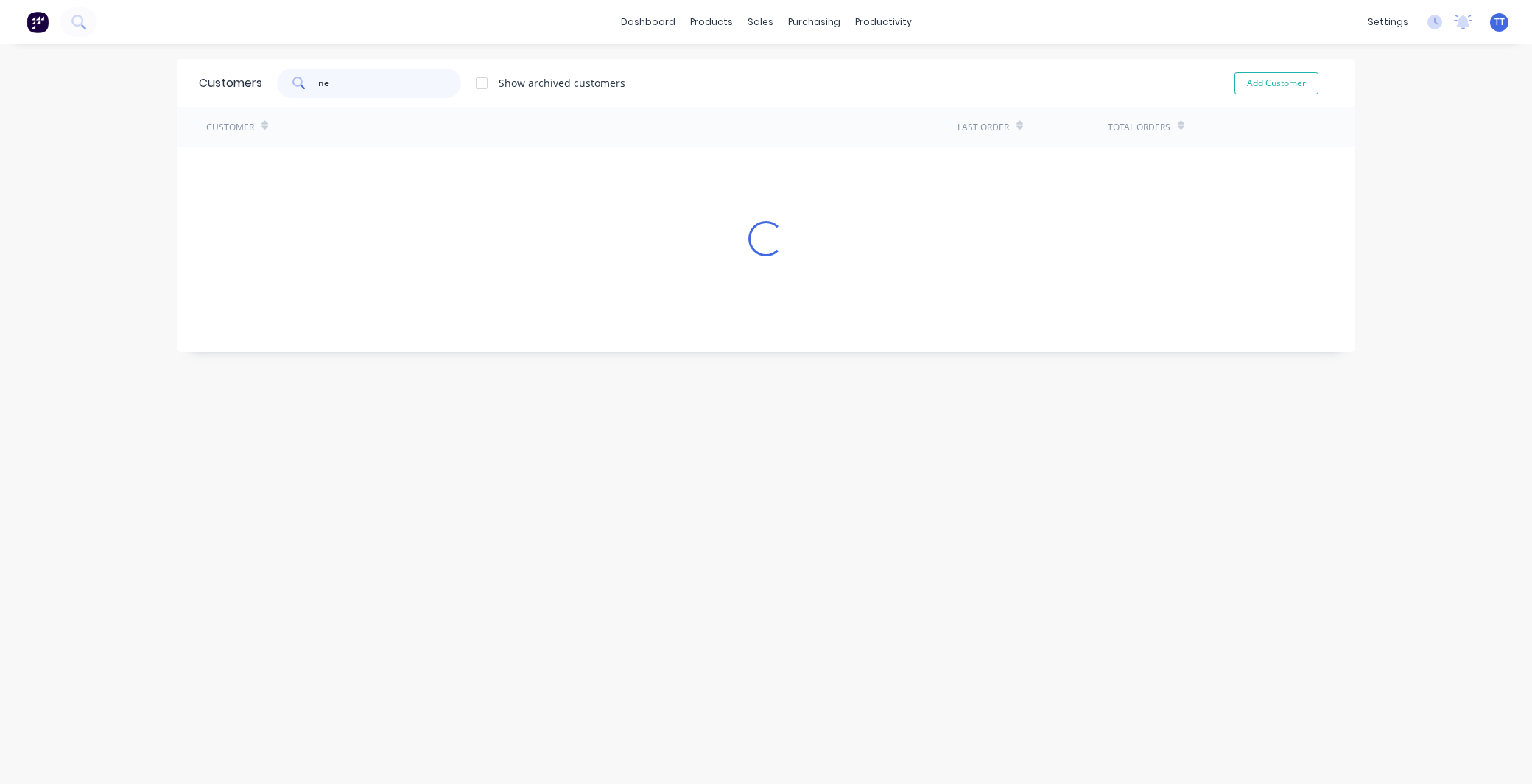
type input "n"
